Goal: Task Accomplishment & Management: Manage account settings

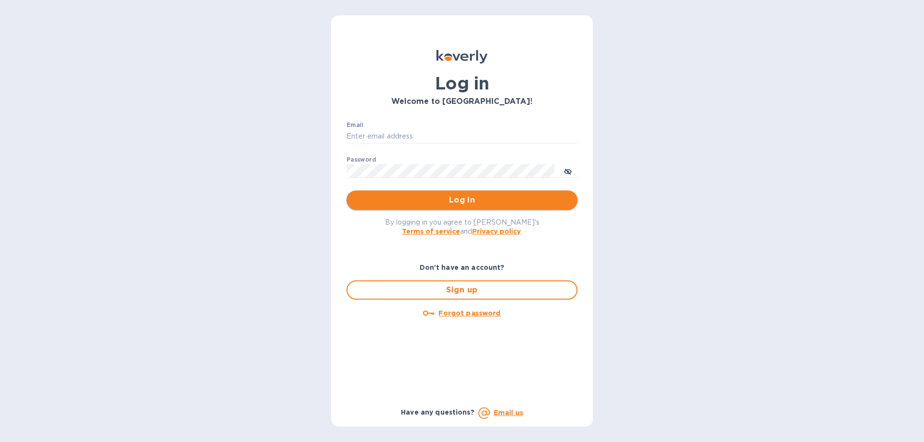
type input "[EMAIL_ADDRESS][DOMAIN_NAME]"
click at [513, 195] on span "Log in" at bounding box center [462, 200] width 216 height 12
